Goal: Check status: Check status

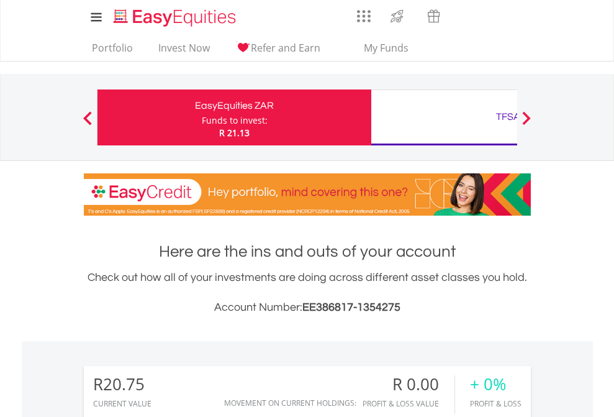
scroll to position [119, 195]
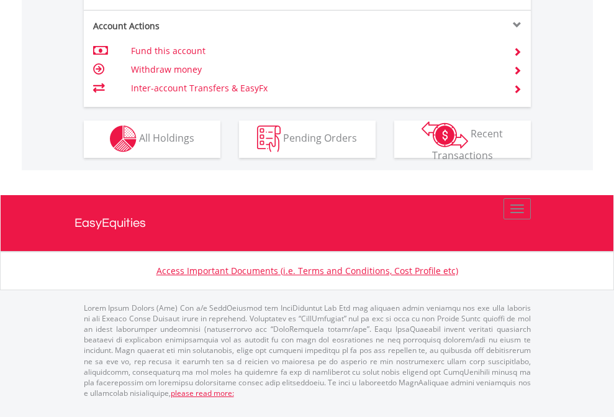
scroll to position [1162, 0]
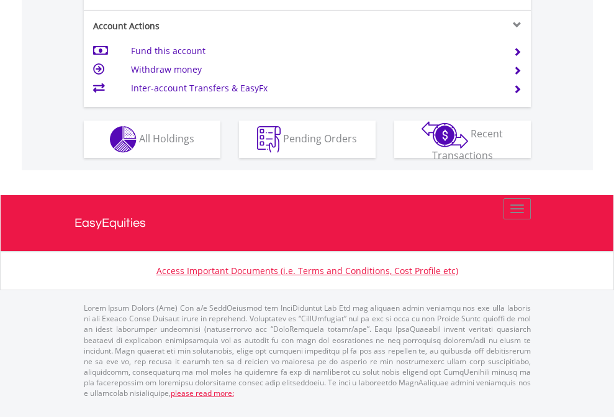
scroll to position [1216, 0]
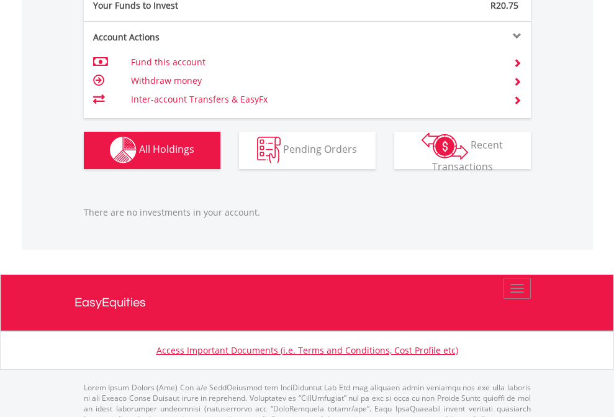
scroll to position [1230, 0]
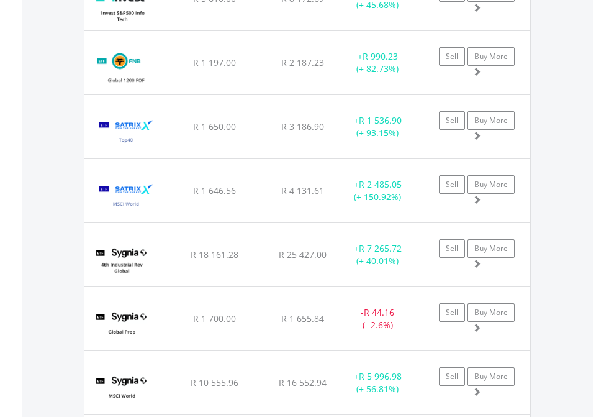
scroll to position [119, 195]
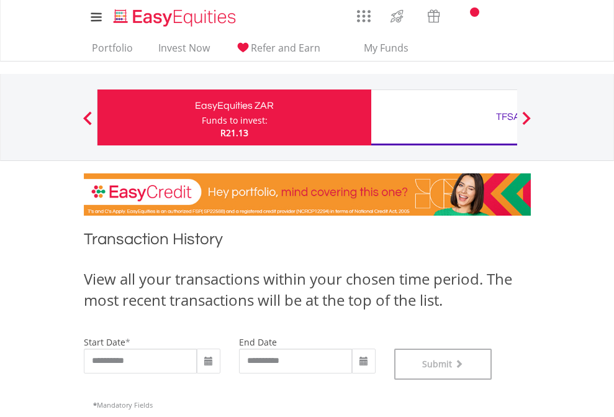
scroll to position [504, 0]
click at [444, 117] on div "TFSA" at bounding box center [508, 116] width 259 height 17
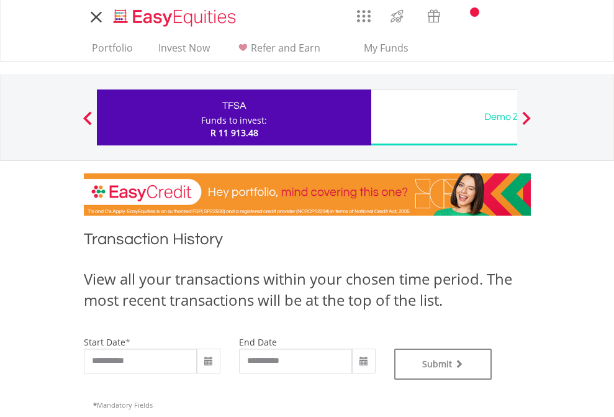
type input "**********"
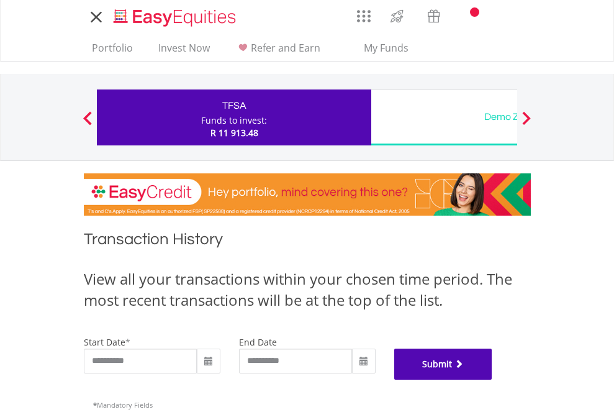
click at [493, 380] on button "Submit" at bounding box center [443, 363] width 98 height 31
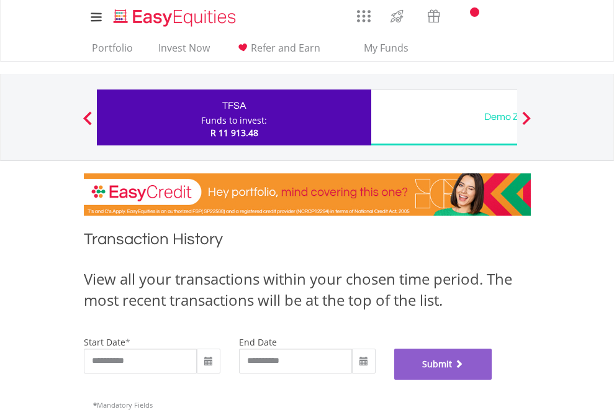
scroll to position [504, 0]
